Goal: Information Seeking & Learning: Check status

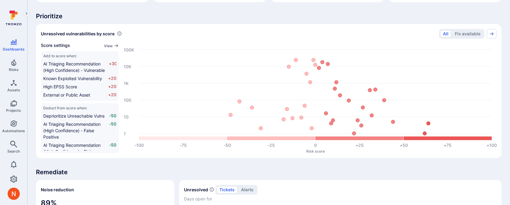
scroll to position [222, 0]
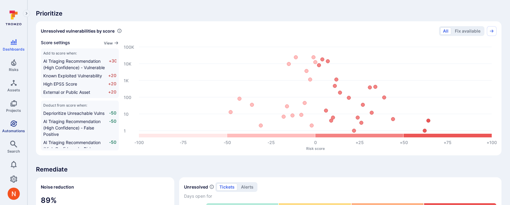
click at [12, 121] on icon "Automations" at bounding box center [13, 123] width 7 height 7
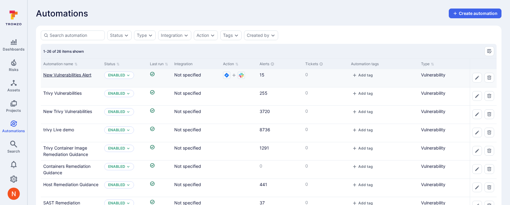
click at [70, 74] on link "New Vulnerabilities Alert" at bounding box center [67, 74] width 48 height 5
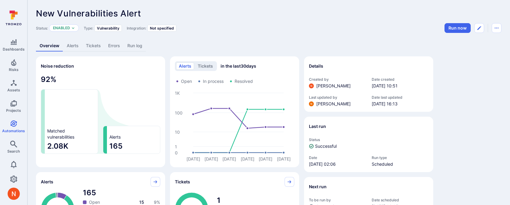
click at [137, 41] on link "Run log" at bounding box center [135, 45] width 22 height 11
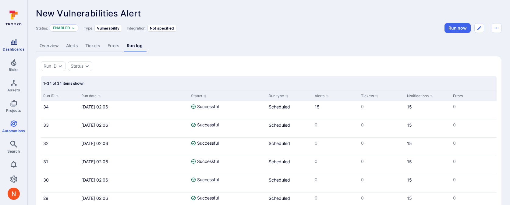
click at [13, 42] on icon "Dashboards" at bounding box center [13, 41] width 7 height 7
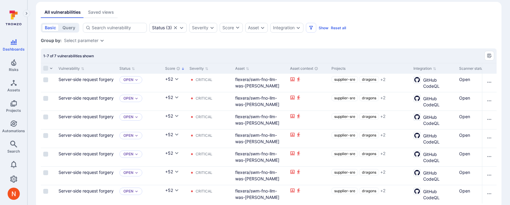
scroll to position [0, 390]
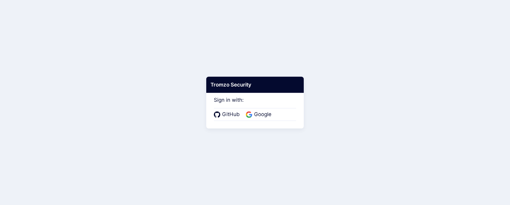
click at [268, 119] on div "GitHub Google" at bounding box center [255, 114] width 82 height 13
click at [261, 114] on span "Google" at bounding box center [262, 115] width 21 height 8
